Goal: Information Seeking & Learning: Find specific fact

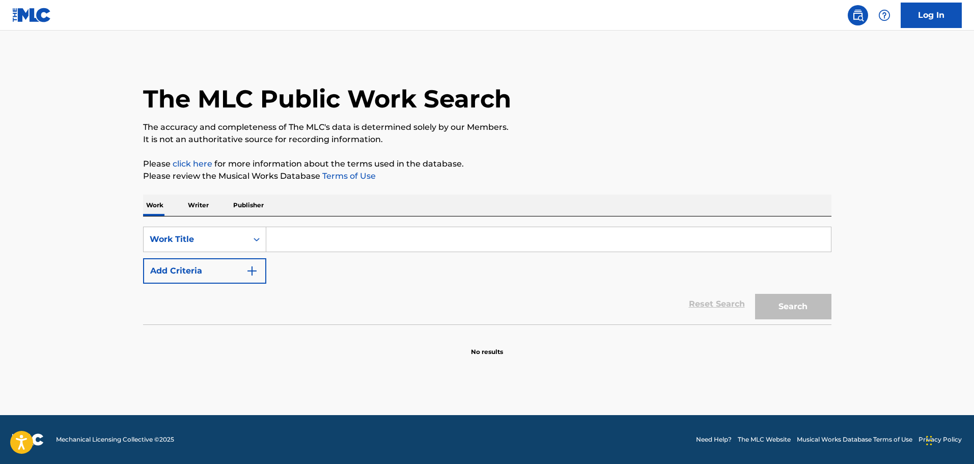
click at [313, 234] on input "Search Form" at bounding box center [548, 239] width 564 height 24
type input "crave"
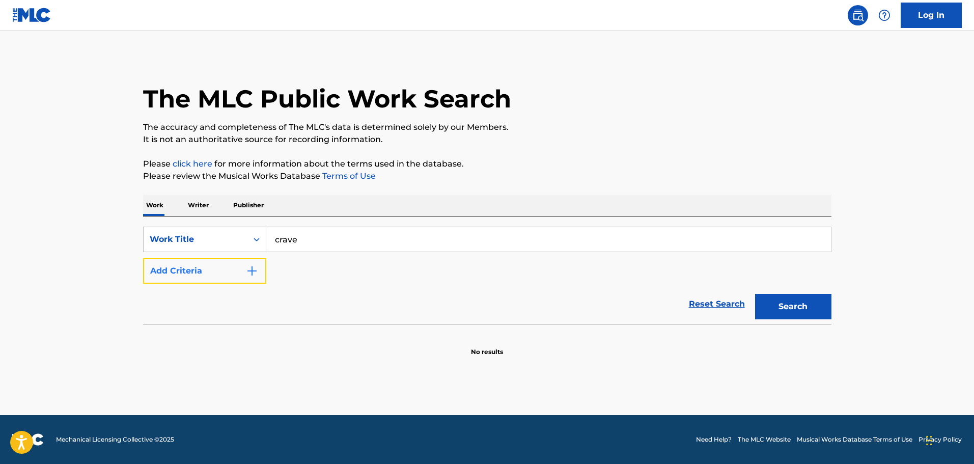
click at [228, 279] on button "Add Criteria" at bounding box center [204, 270] width 123 height 25
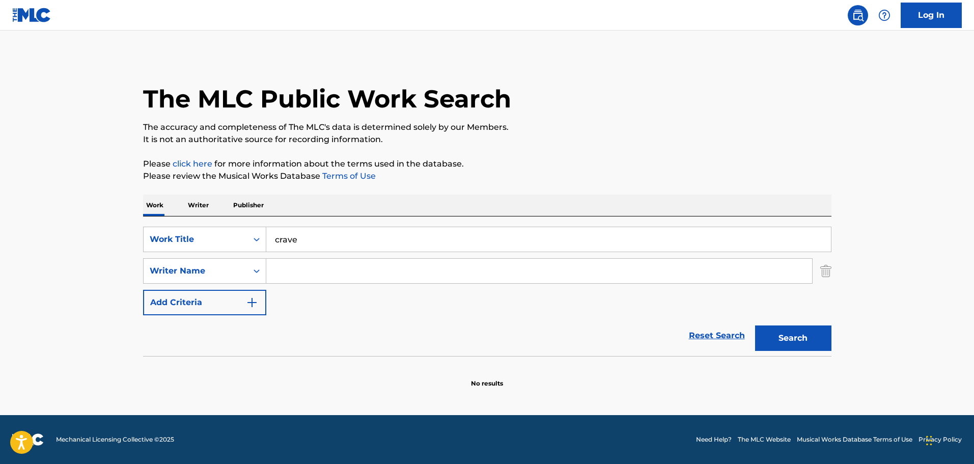
click at [375, 264] on input "Search Form" at bounding box center [539, 271] width 546 height 24
type input "[PERSON_NAME]"
click at [755, 325] on button "Search" at bounding box center [793, 337] width 76 height 25
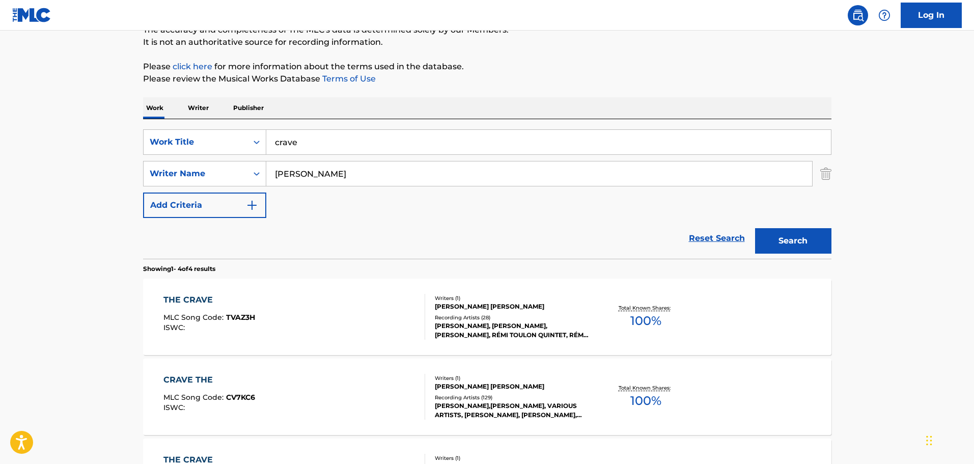
scroll to position [204, 0]
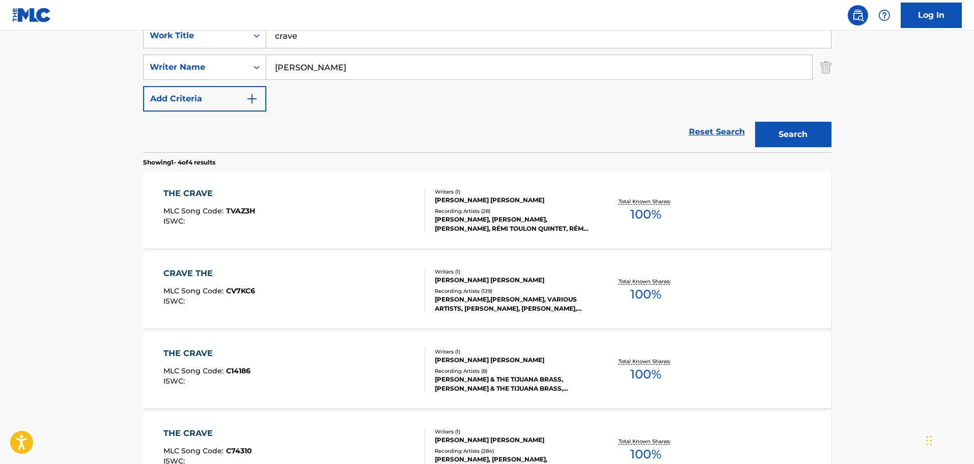
click at [720, 212] on div "THE CRAVE MLC Song Code : TVAZ3H ISWC : Writers ( 1 ) [PERSON_NAME] [PERSON_NAM…" at bounding box center [487, 210] width 688 height 76
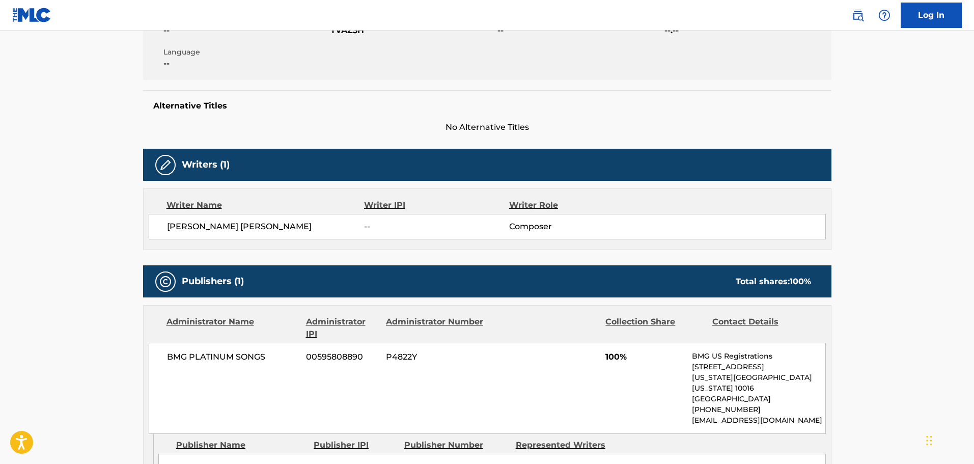
scroll to position [153, 0]
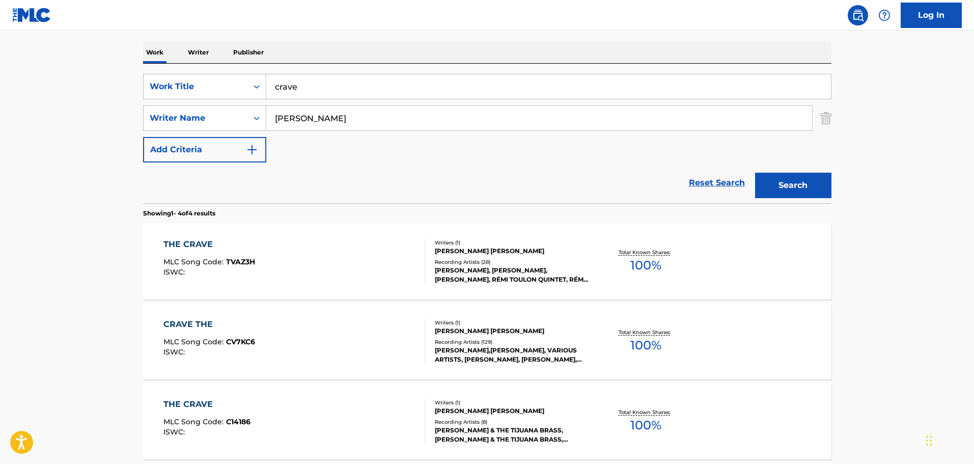
scroll to position [204, 0]
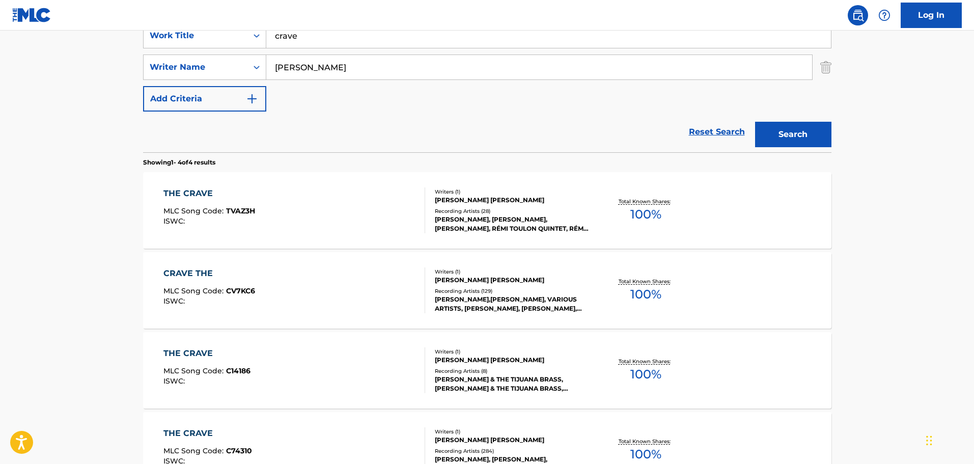
click at [345, 210] on div "THE CRAVE MLC Song Code : TVAZ3H ISWC :" at bounding box center [294, 210] width 262 height 46
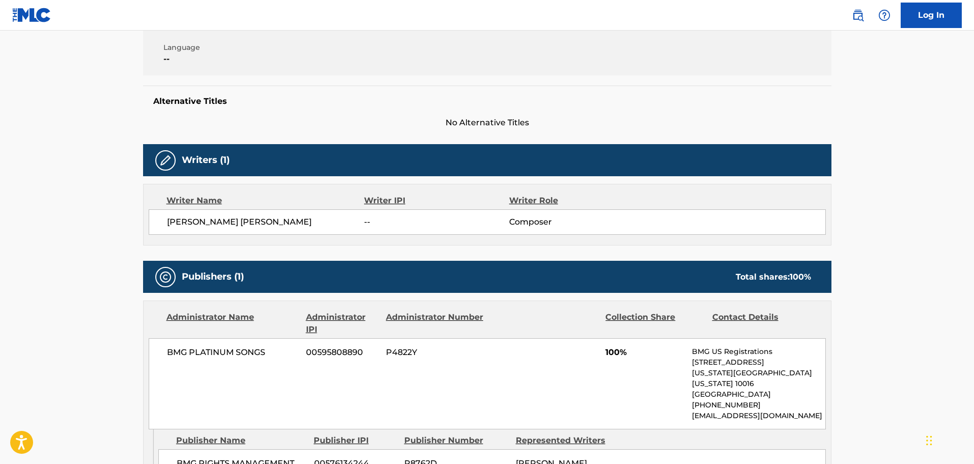
scroll to position [17, 0]
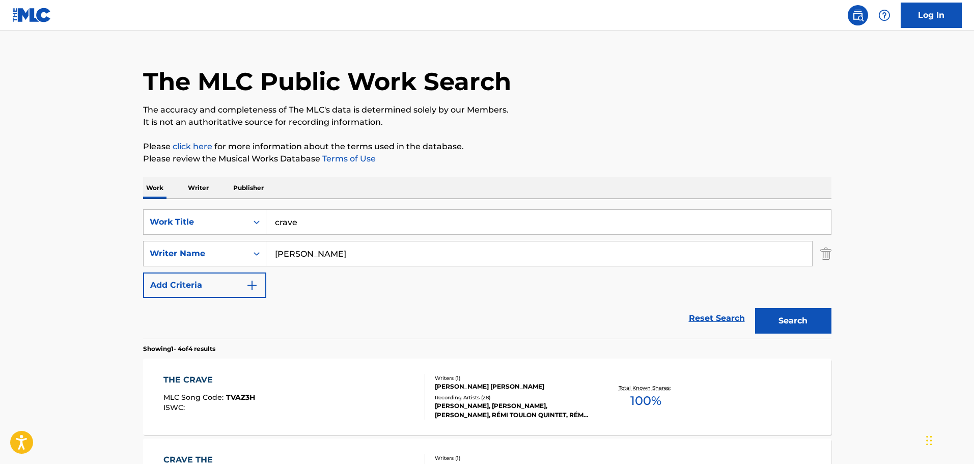
scroll to position [204, 0]
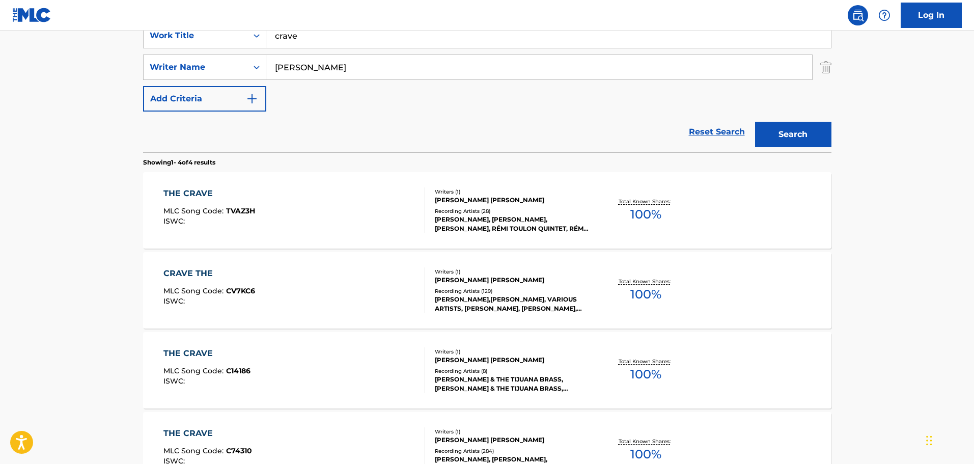
click at [303, 301] on div "CRAVE THE MLC Song Code : CV7KC6 ISWC :" at bounding box center [294, 290] width 262 height 46
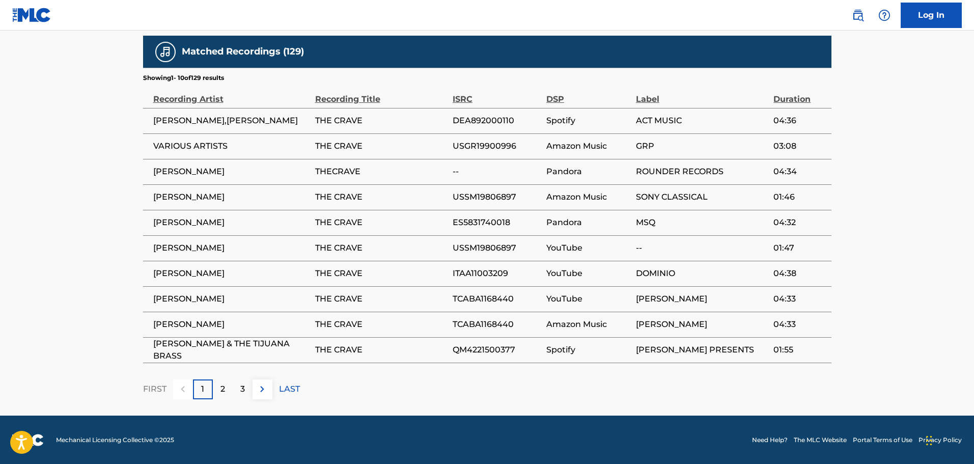
scroll to position [639, 0]
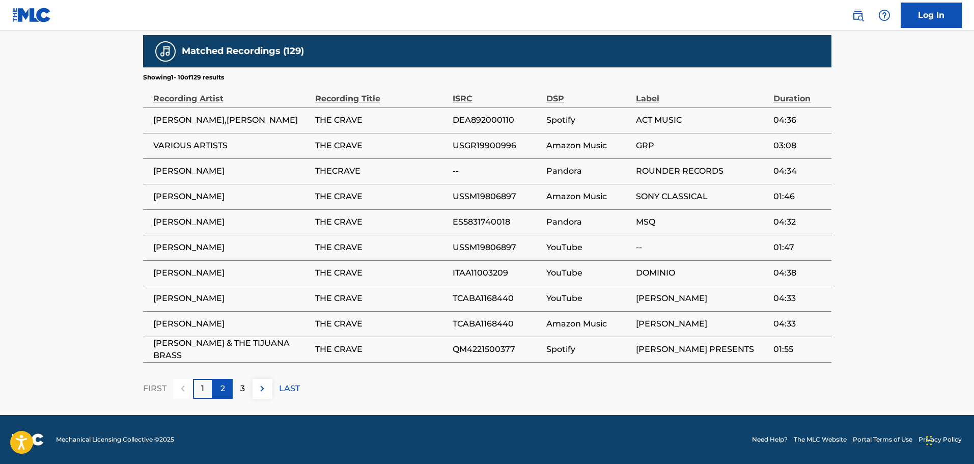
click at [226, 391] on div "2" at bounding box center [223, 389] width 20 height 20
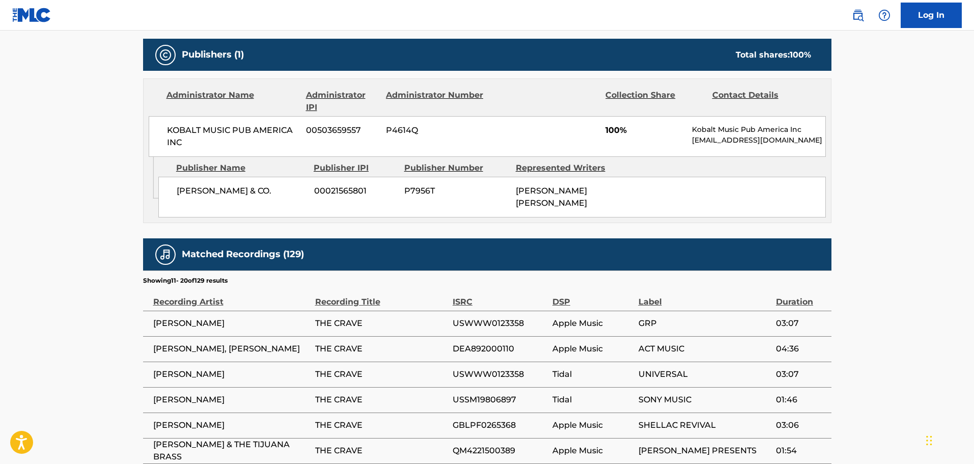
scroll to position [436, 0]
